Goal: Find contact information: Find contact information

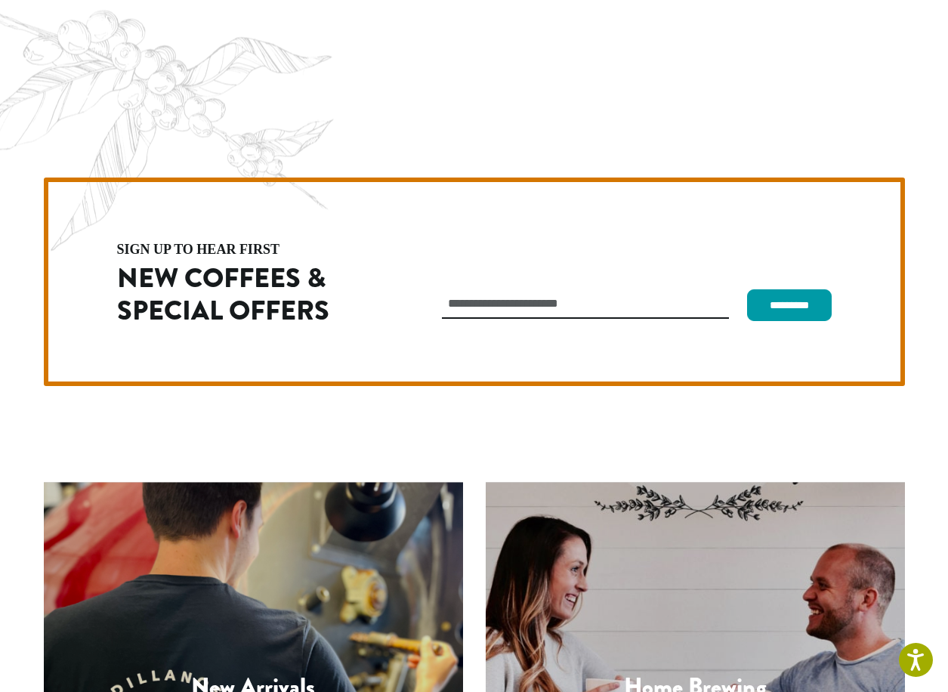
scroll to position [4269, 0]
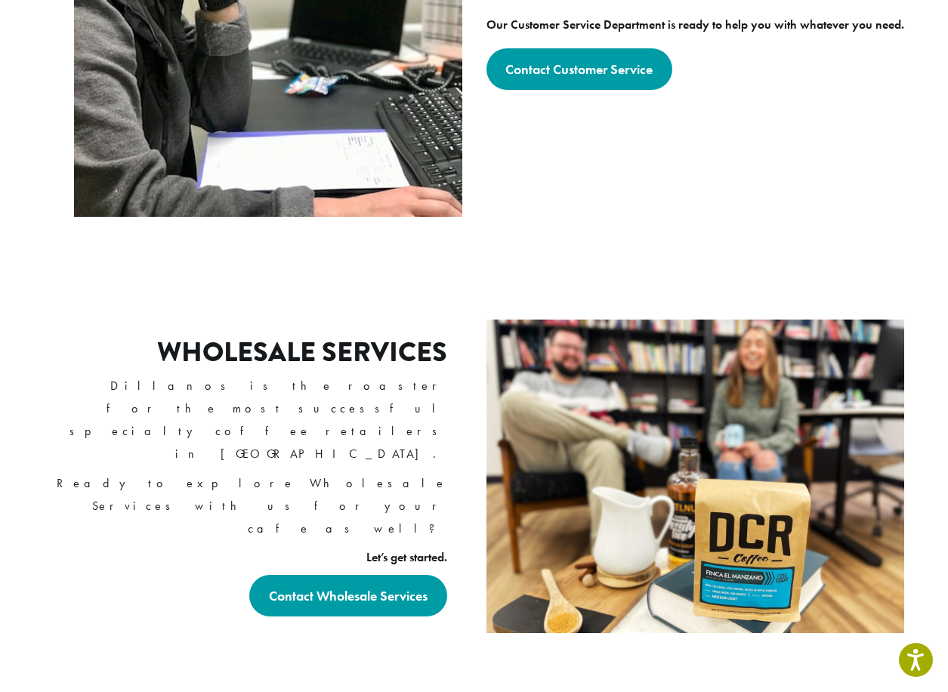
scroll to position [529, 0]
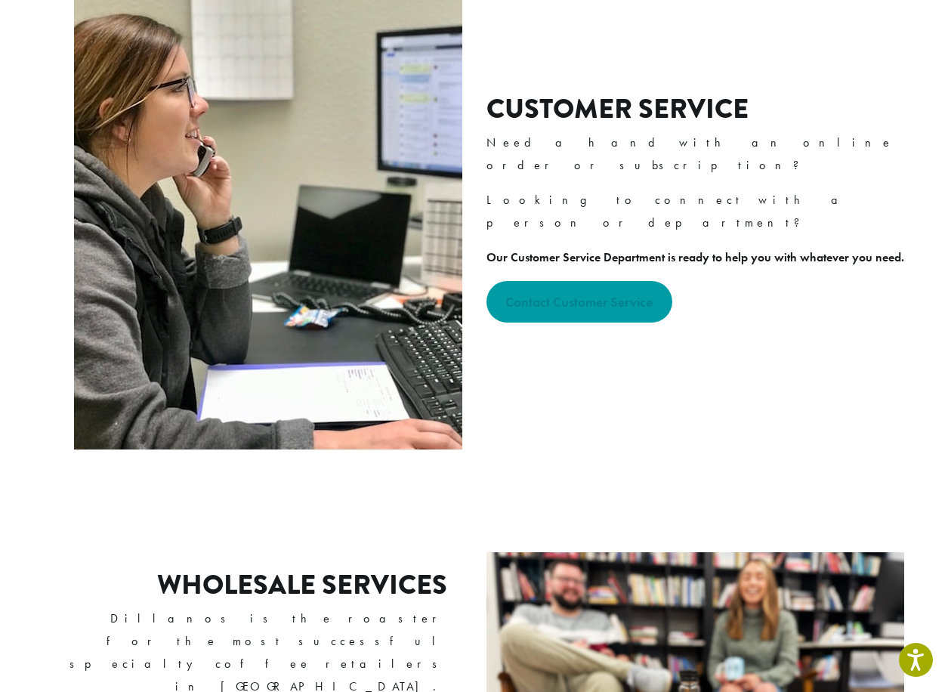
click at [560, 293] on strong "Contact Customer Service" at bounding box center [578, 301] width 147 height 17
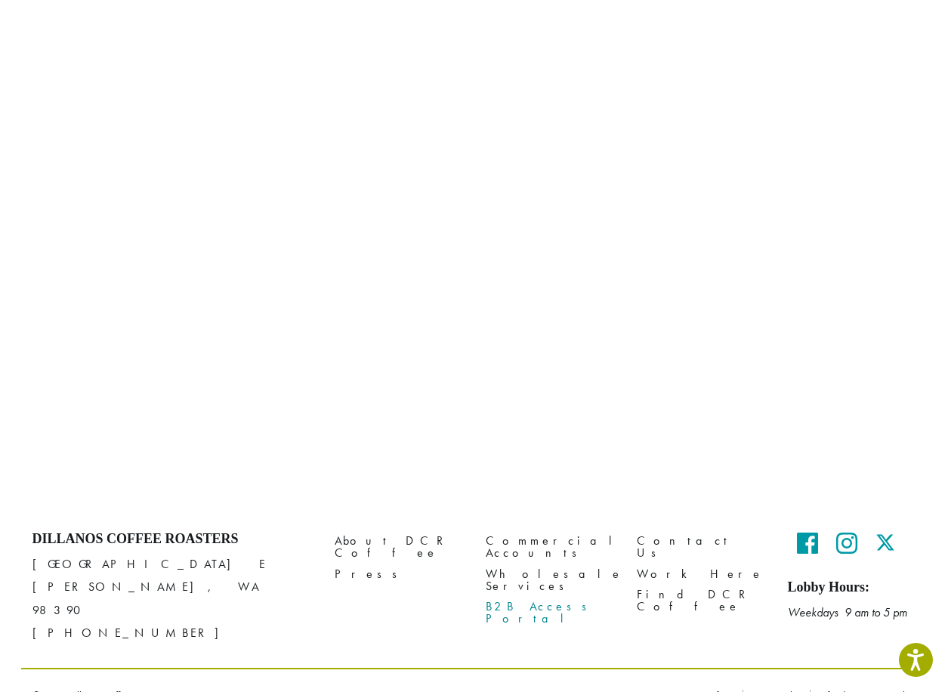
scroll to position [616, 0]
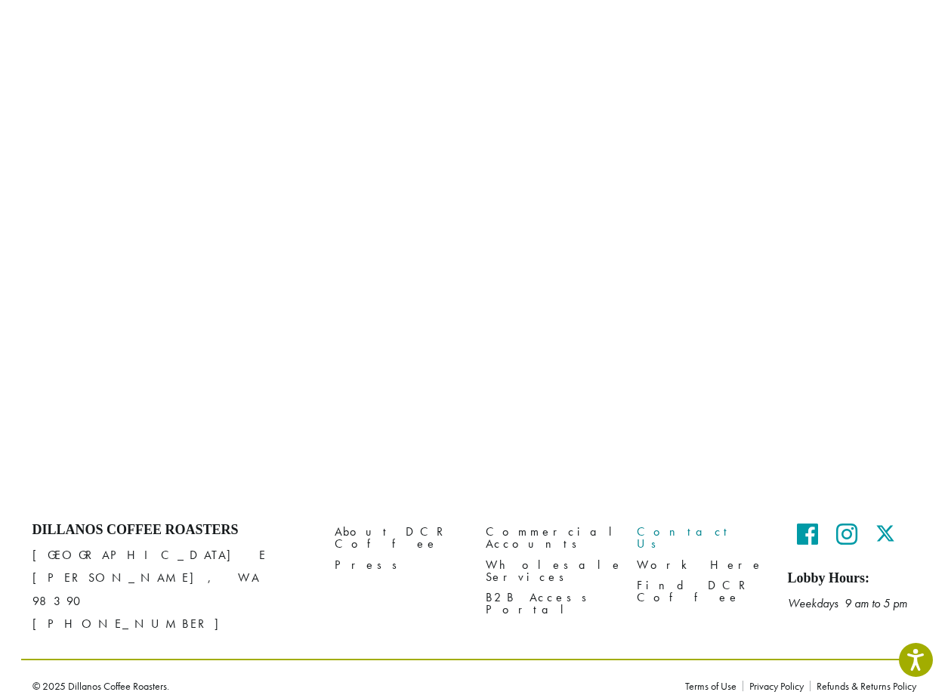
click at [668, 532] on link "Contact Us" at bounding box center [701, 538] width 128 height 32
